Goal: Task Accomplishment & Management: Manage account settings

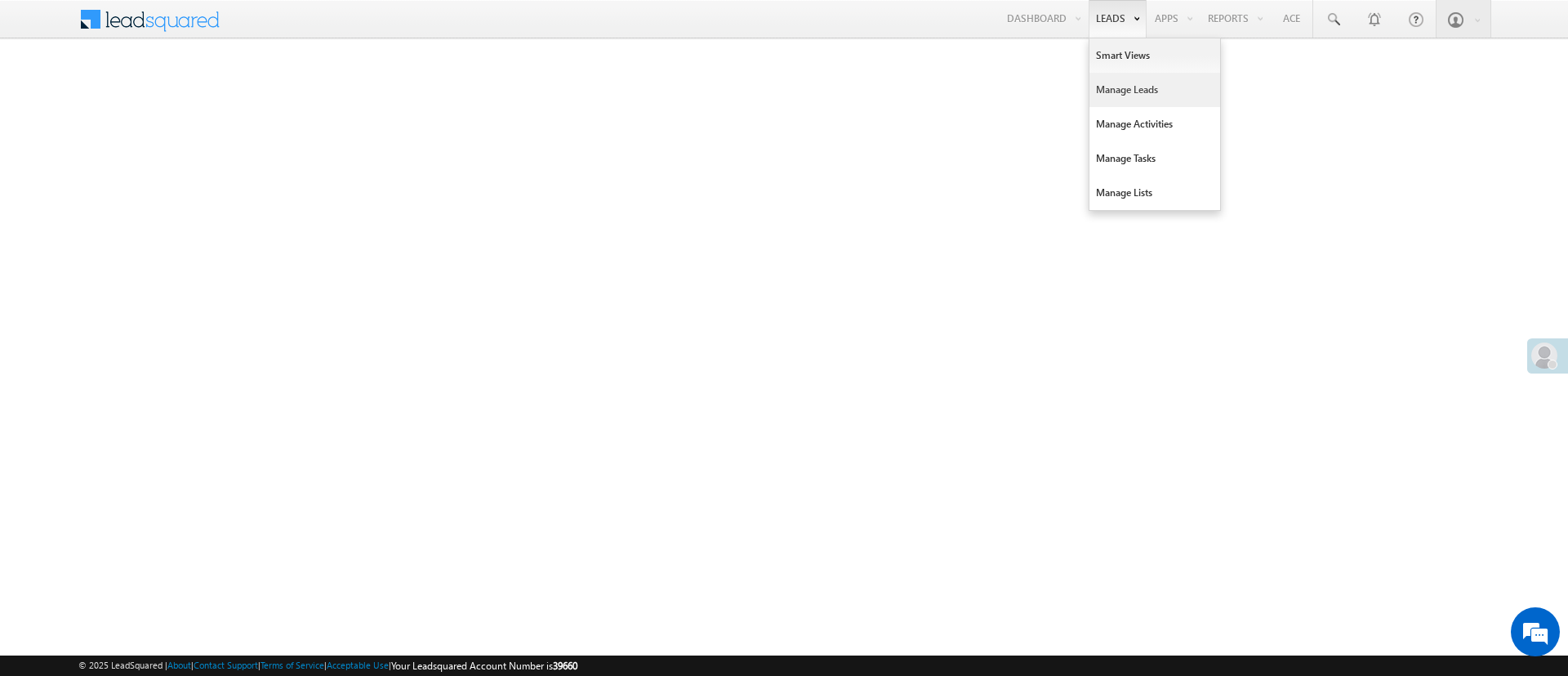
click at [1123, 94] on link "Manage Leads" at bounding box center [1156, 90] width 131 height 35
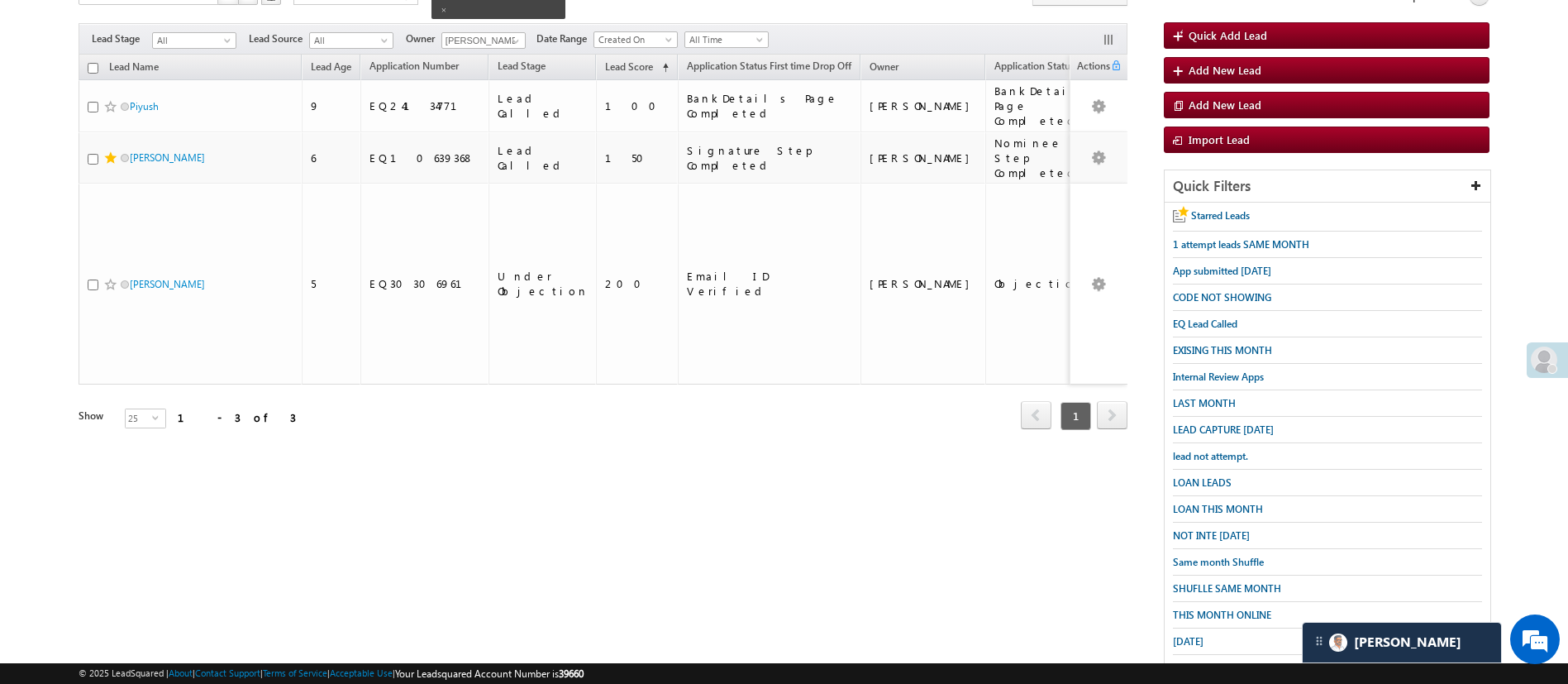
scroll to position [133, 0]
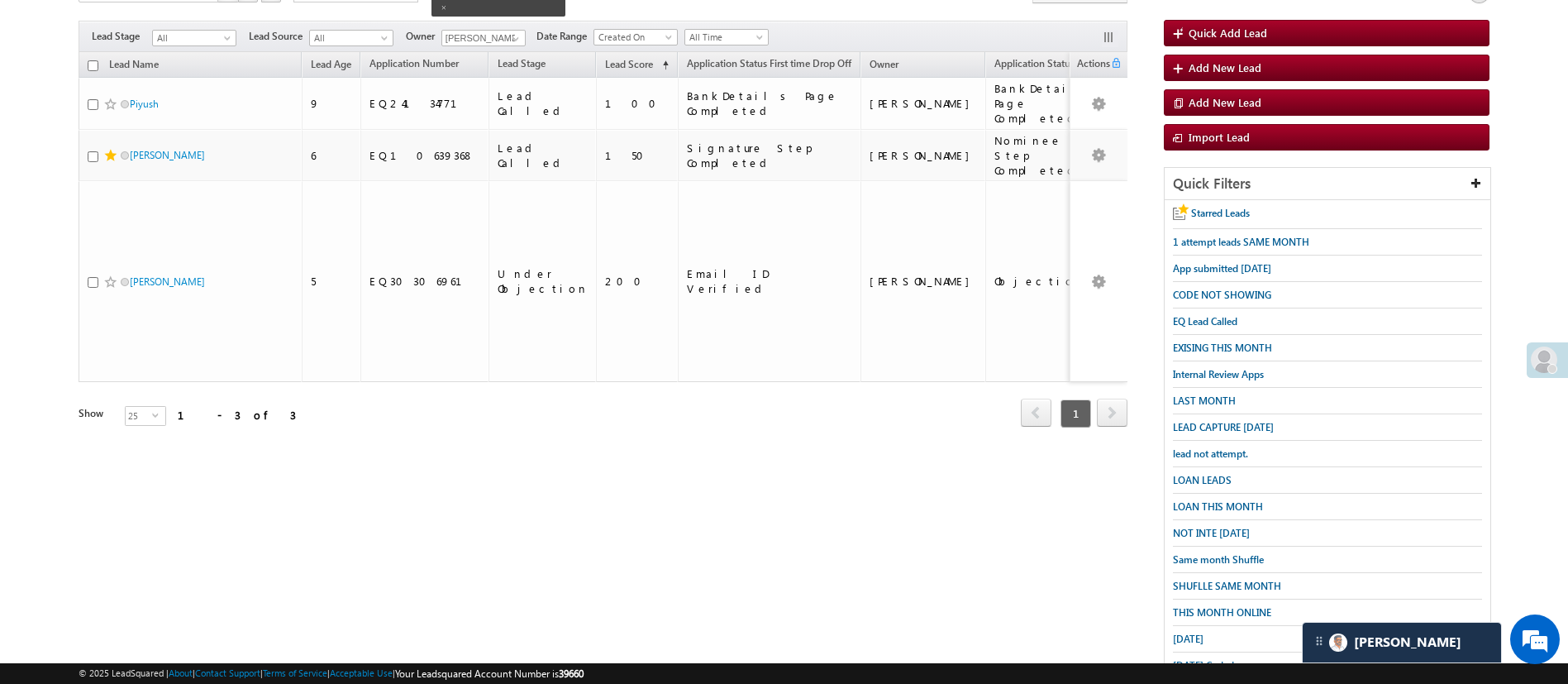
click at [1216, 653] on div "Today Coded" at bounding box center [1327, 665] width 309 height 25
click at [1221, 662] on div "Today Coded" at bounding box center [1327, 665] width 309 height 25
click at [1224, 660] on span "Today Coded" at bounding box center [1203, 665] width 61 height 13
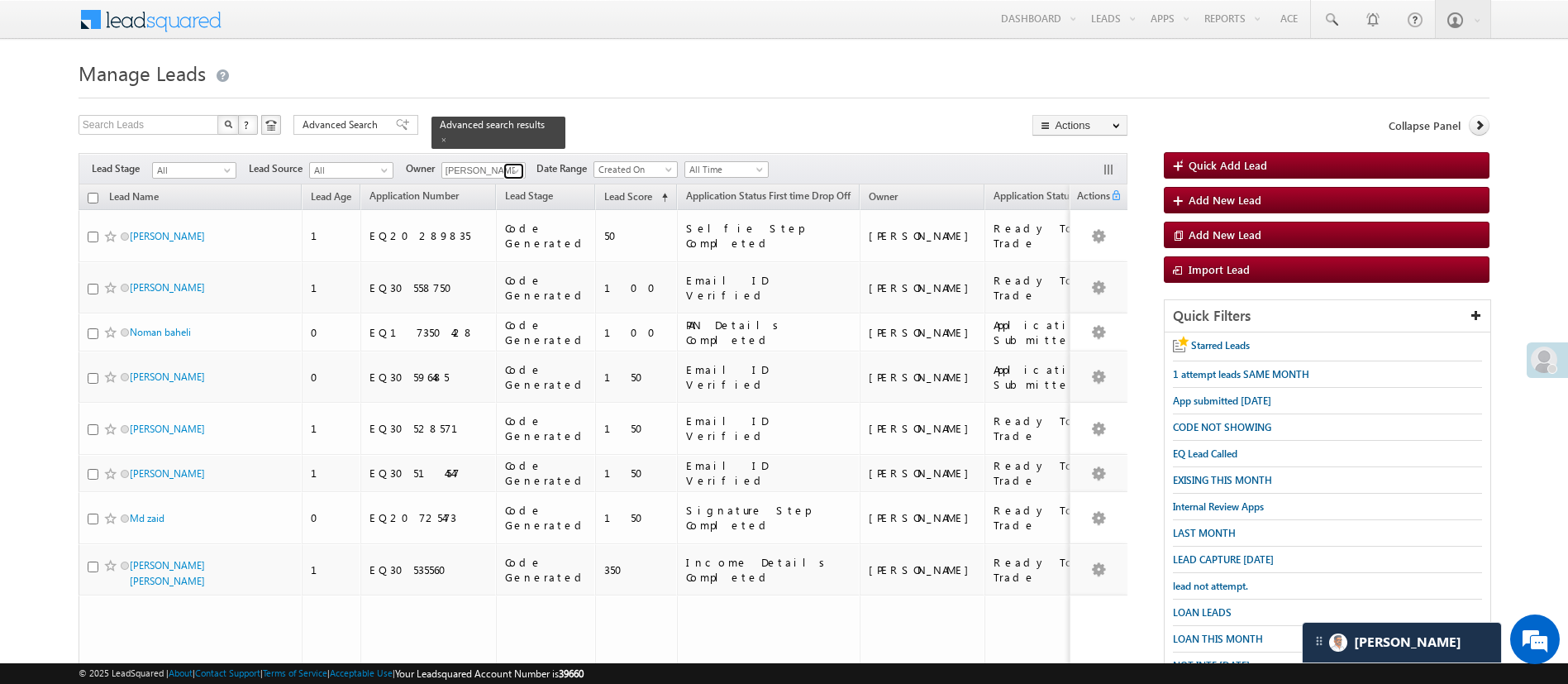
click at [518, 165] on span at bounding box center [516, 172] width 14 height 14
click at [527, 237] on link "Manish Panchal Manish.1Panchal@angelbroking.com" at bounding box center [525, 253] width 166 height 31
type input "[PERSON_NAME]"
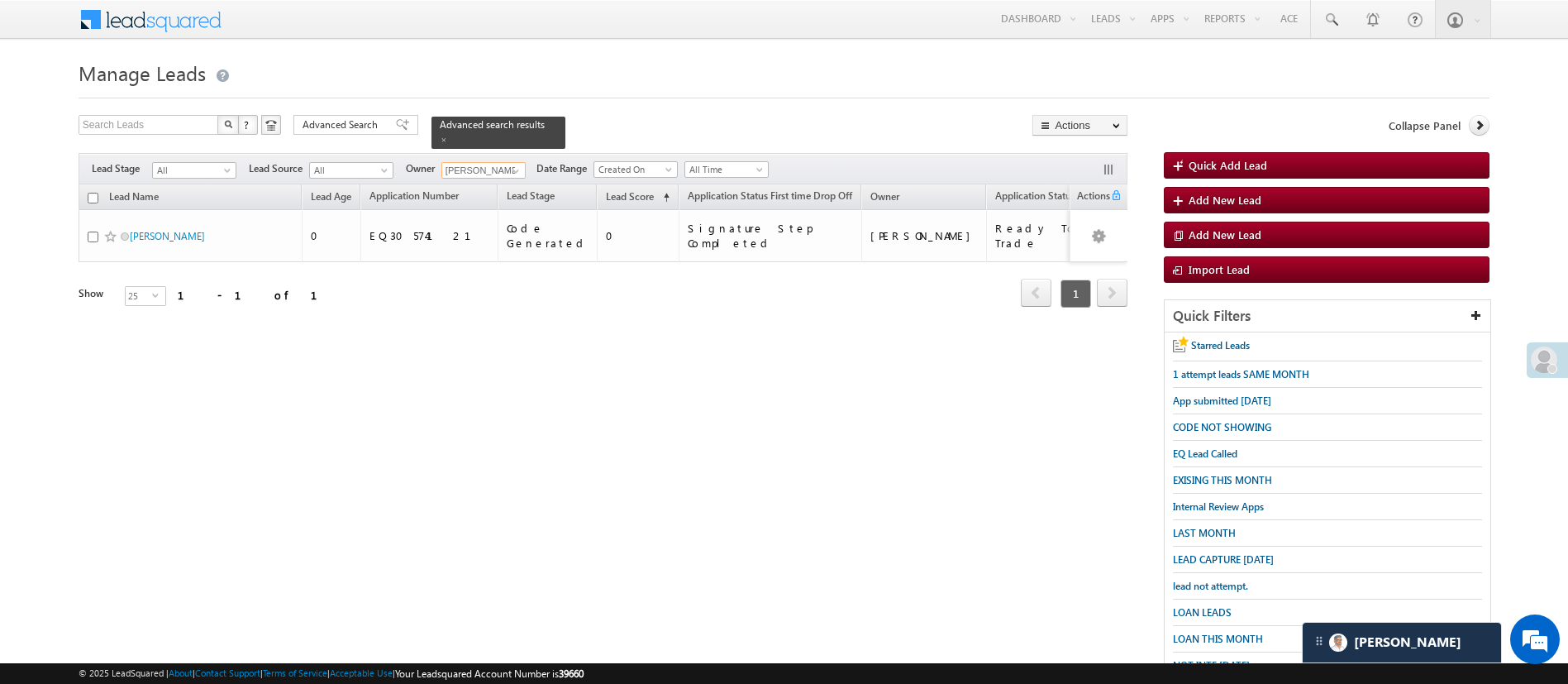
click at [90, 192] on input "checkbox" at bounding box center [93, 197] width 11 height 11
checkbox input "true"
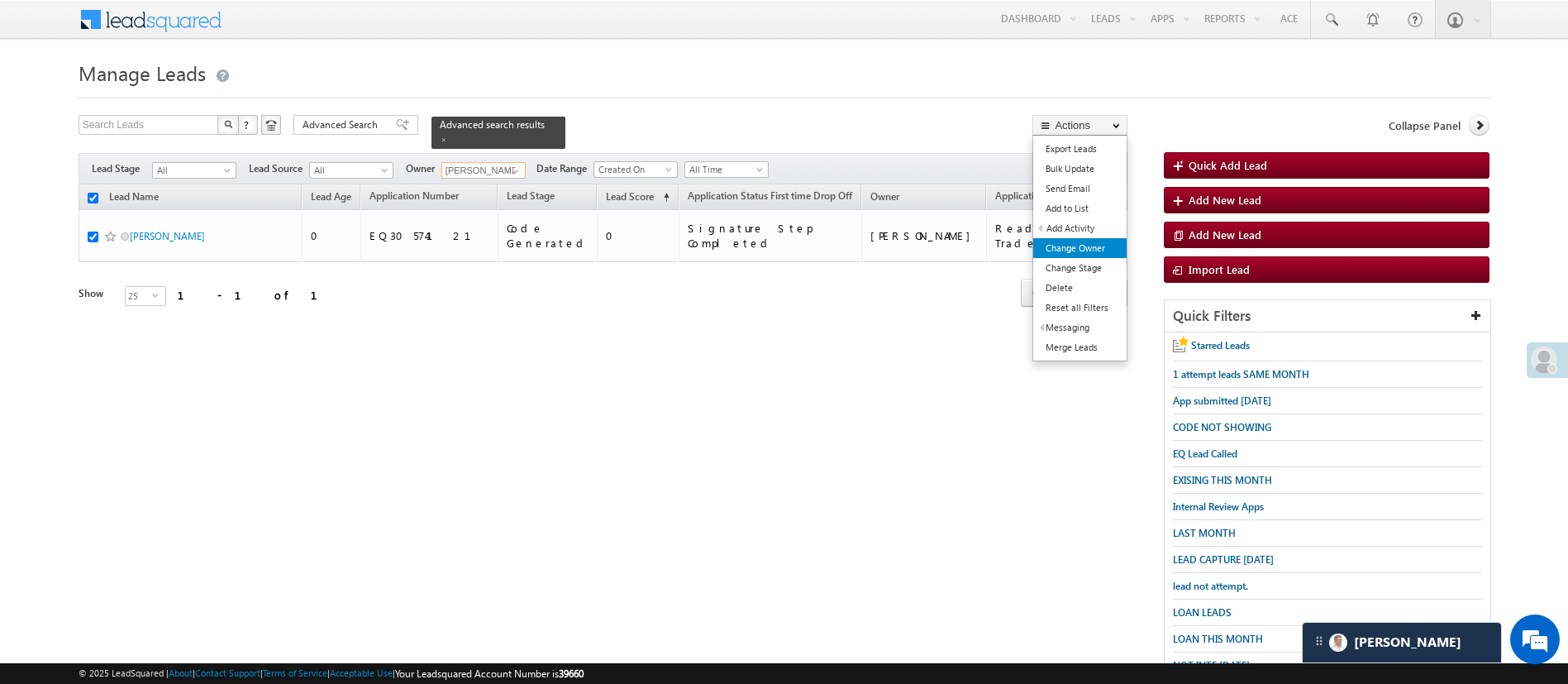
type input "[PERSON_NAME]"
click at [1098, 246] on link "Change Owner" at bounding box center [1080, 248] width 94 height 20
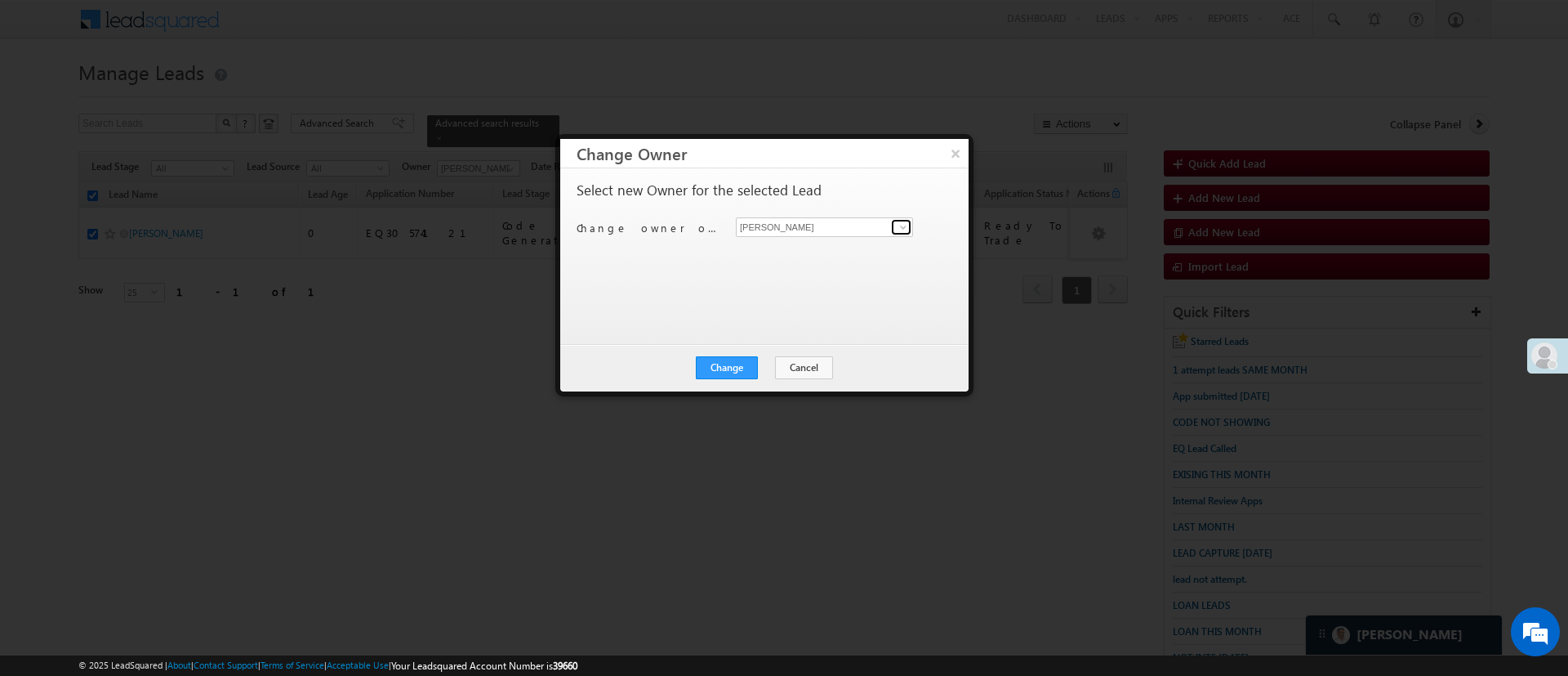
click at [895, 228] on link at bounding box center [901, 227] width 20 height 16
click at [846, 247] on link "Lavisha Gautam Lavisha.Gautam@angelbroking.com" at bounding box center [825, 253] width 177 height 31
type input "Lavisha Gautam"
click at [741, 367] on button "Change" at bounding box center [727, 368] width 62 height 23
click at [742, 367] on button "Close" at bounding box center [767, 368] width 52 height 23
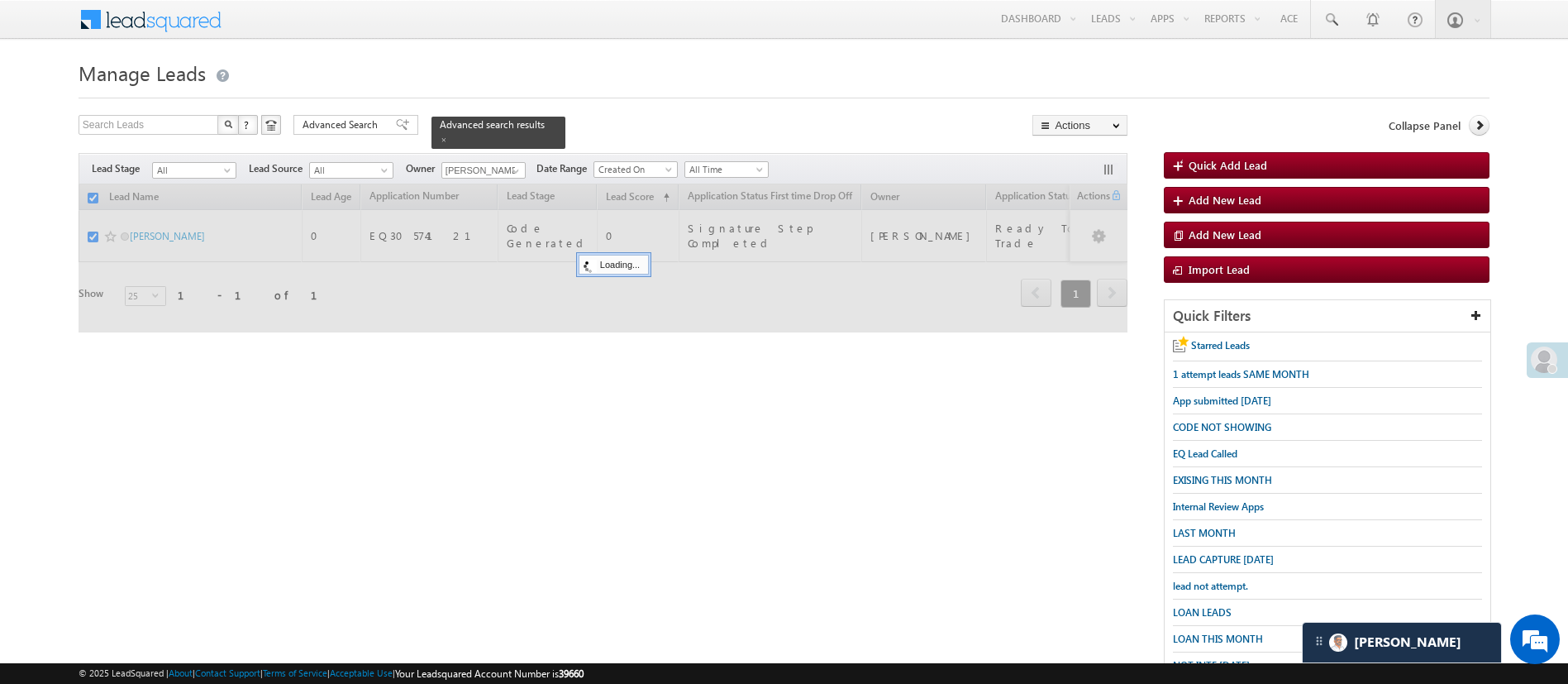
checkbox input "false"
